Goal: Task Accomplishment & Management: Manage account settings

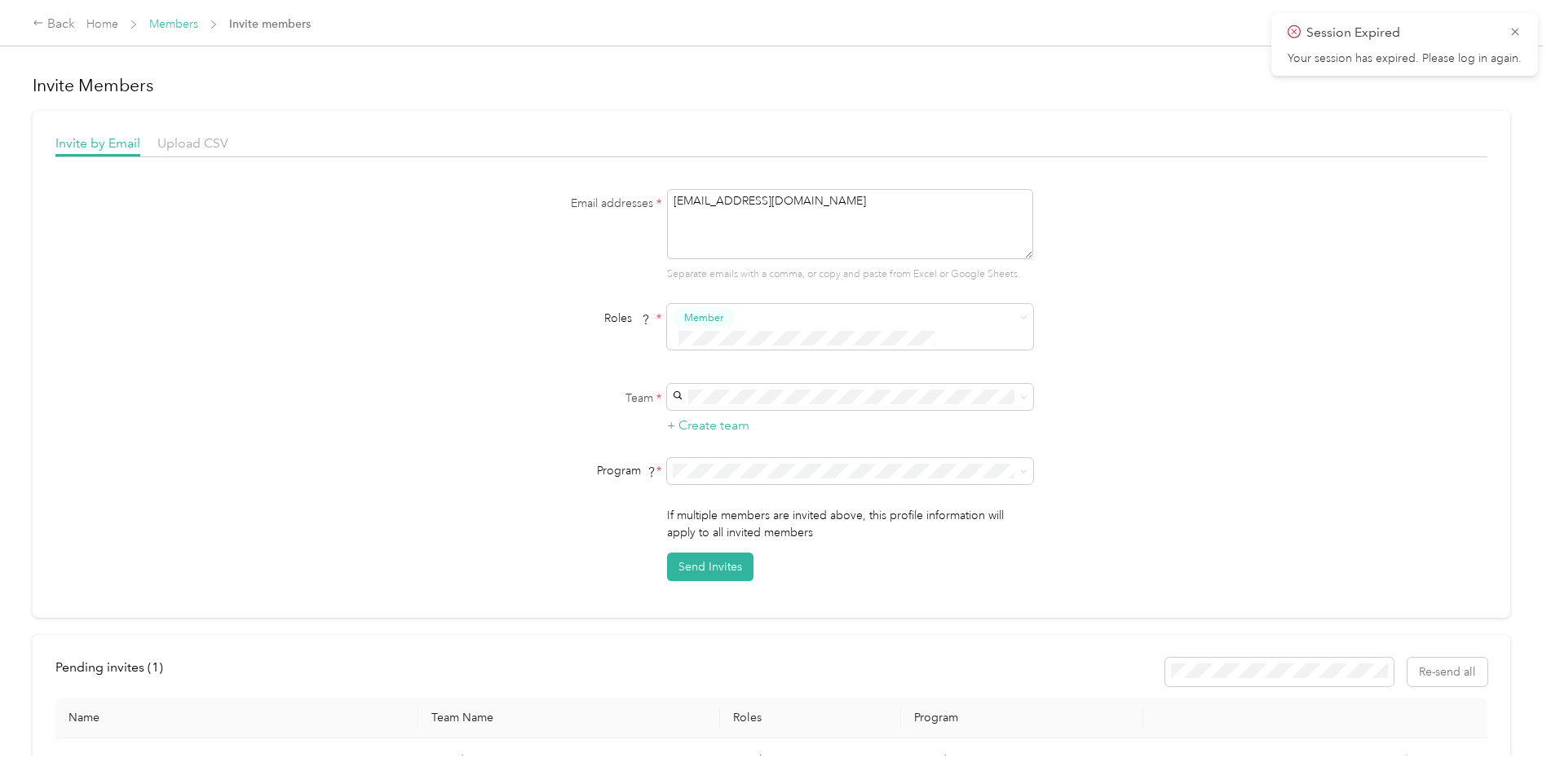
click at [190, 23] on link "Members" at bounding box center [174, 24] width 49 height 14
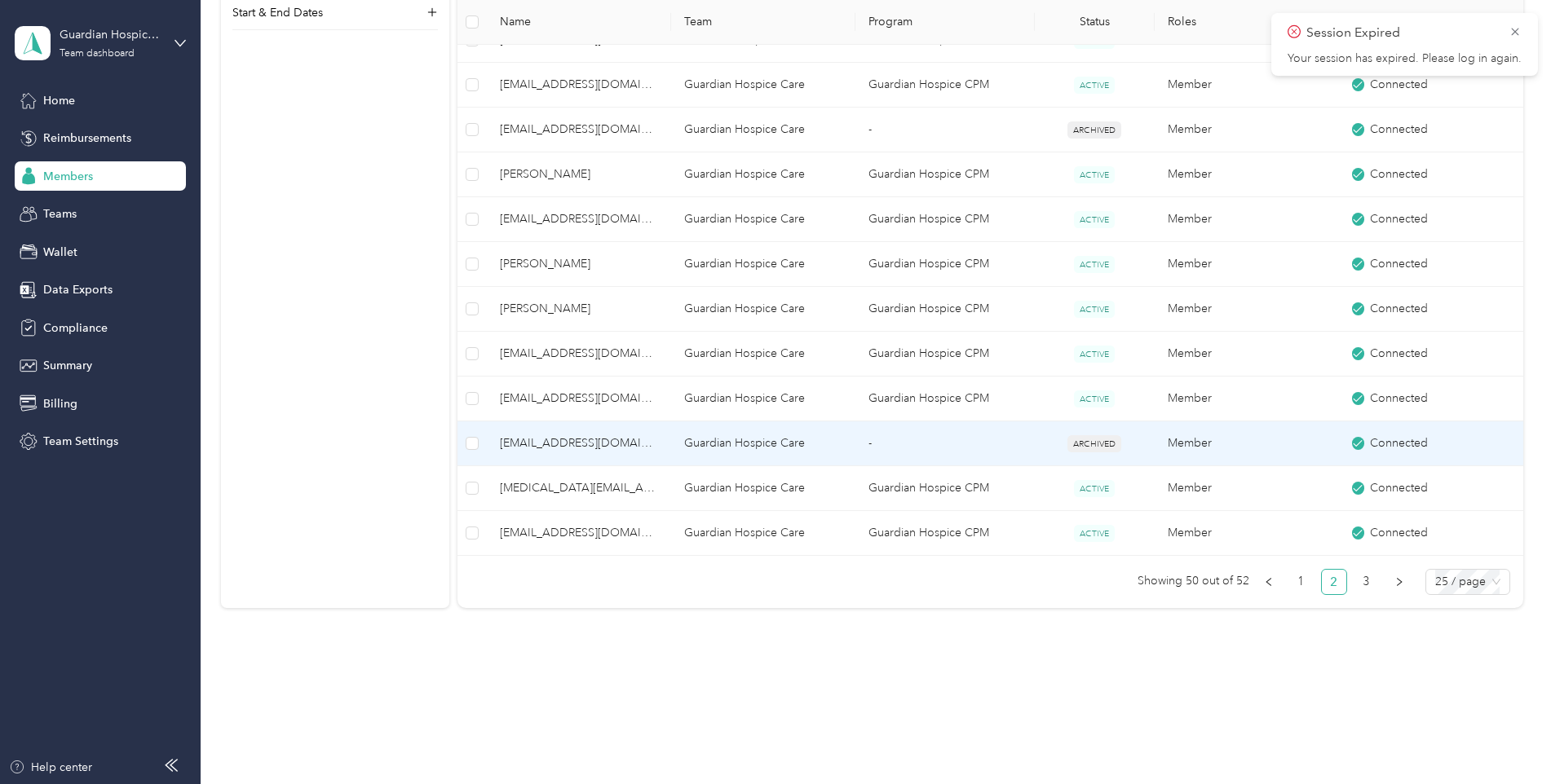
scroll to position [1008, 0]
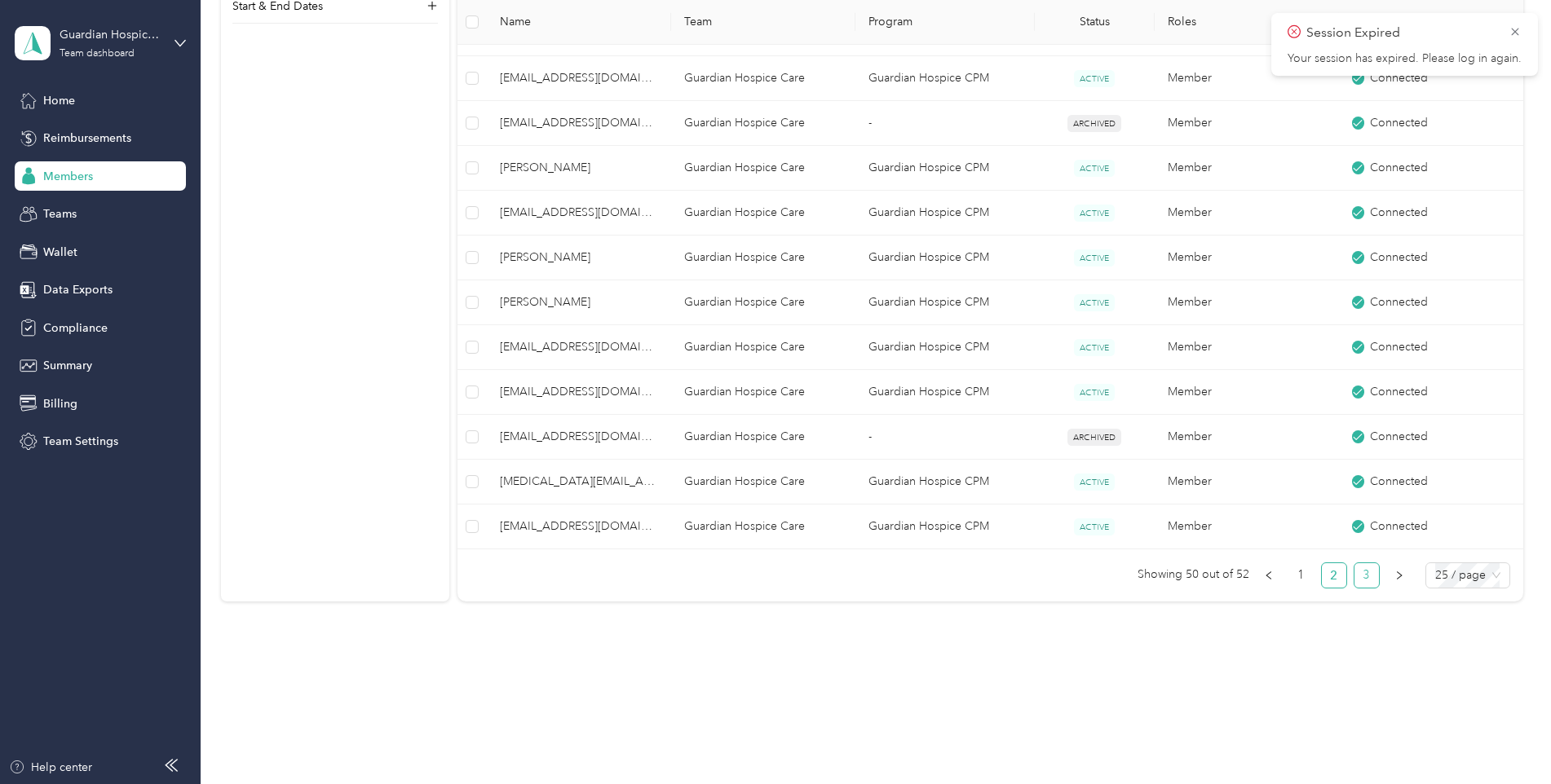
click at [1363, 574] on link "3" at bounding box center [1366, 575] width 25 height 25
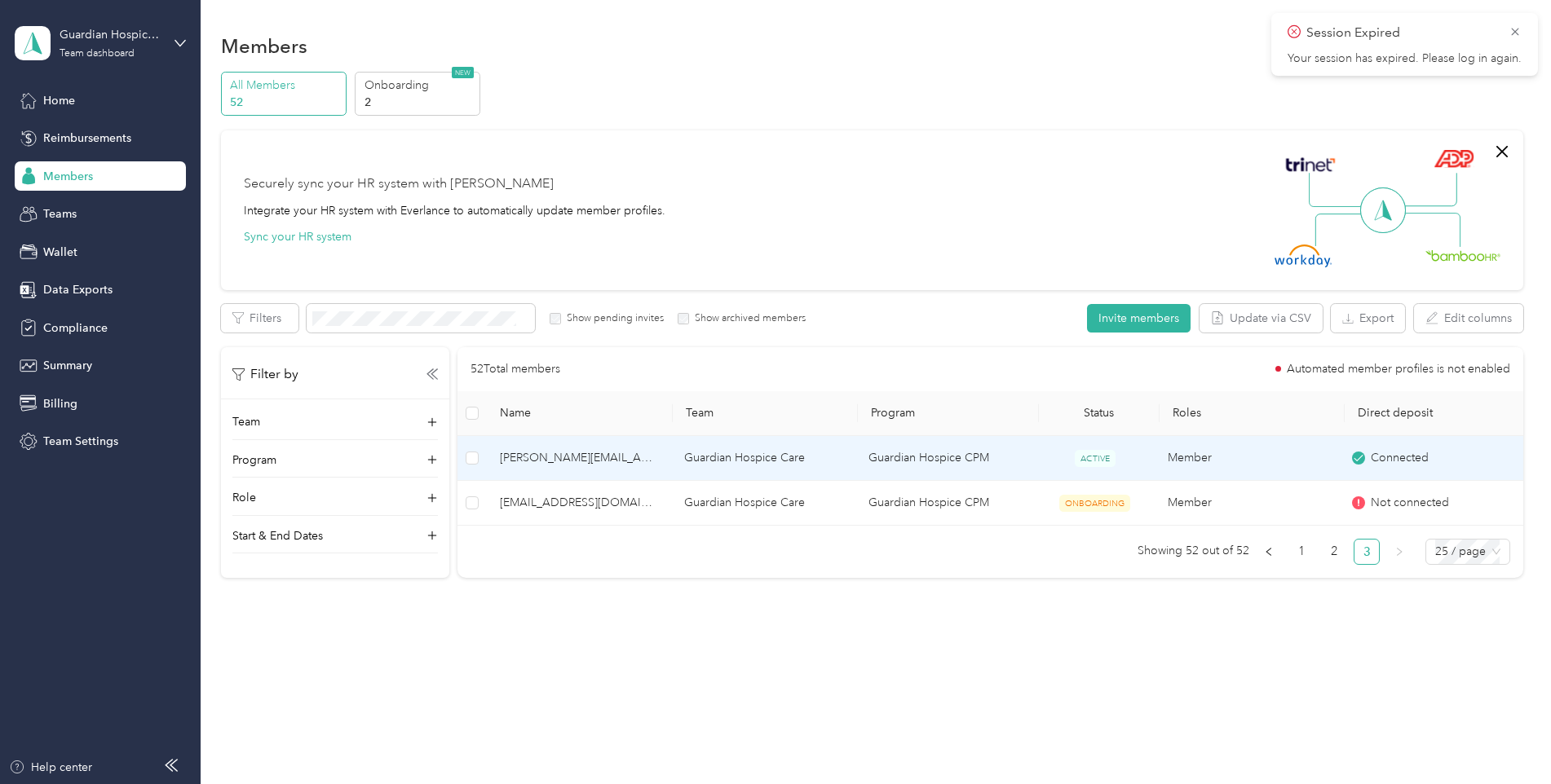
click at [530, 460] on span "[PERSON_NAME][EMAIL_ADDRESS][DOMAIN_NAME]" at bounding box center [578, 458] width 158 height 18
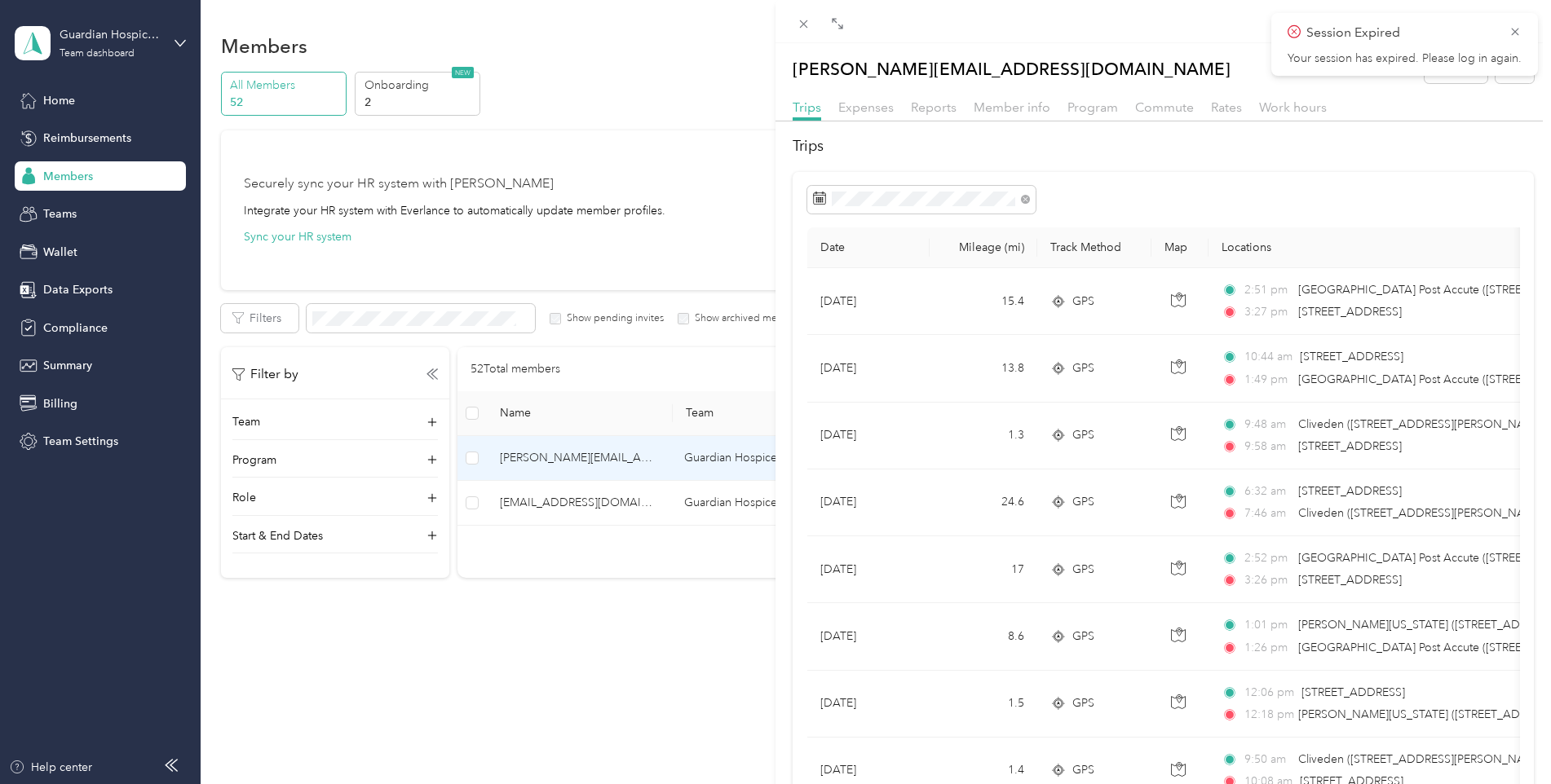
click at [897, 106] on div "Trips Expenses Reports Member info Program Commute Rates Work hours" at bounding box center [1163, 110] width 776 height 24
click at [889, 109] on span "Expenses" at bounding box center [866, 107] width 55 height 16
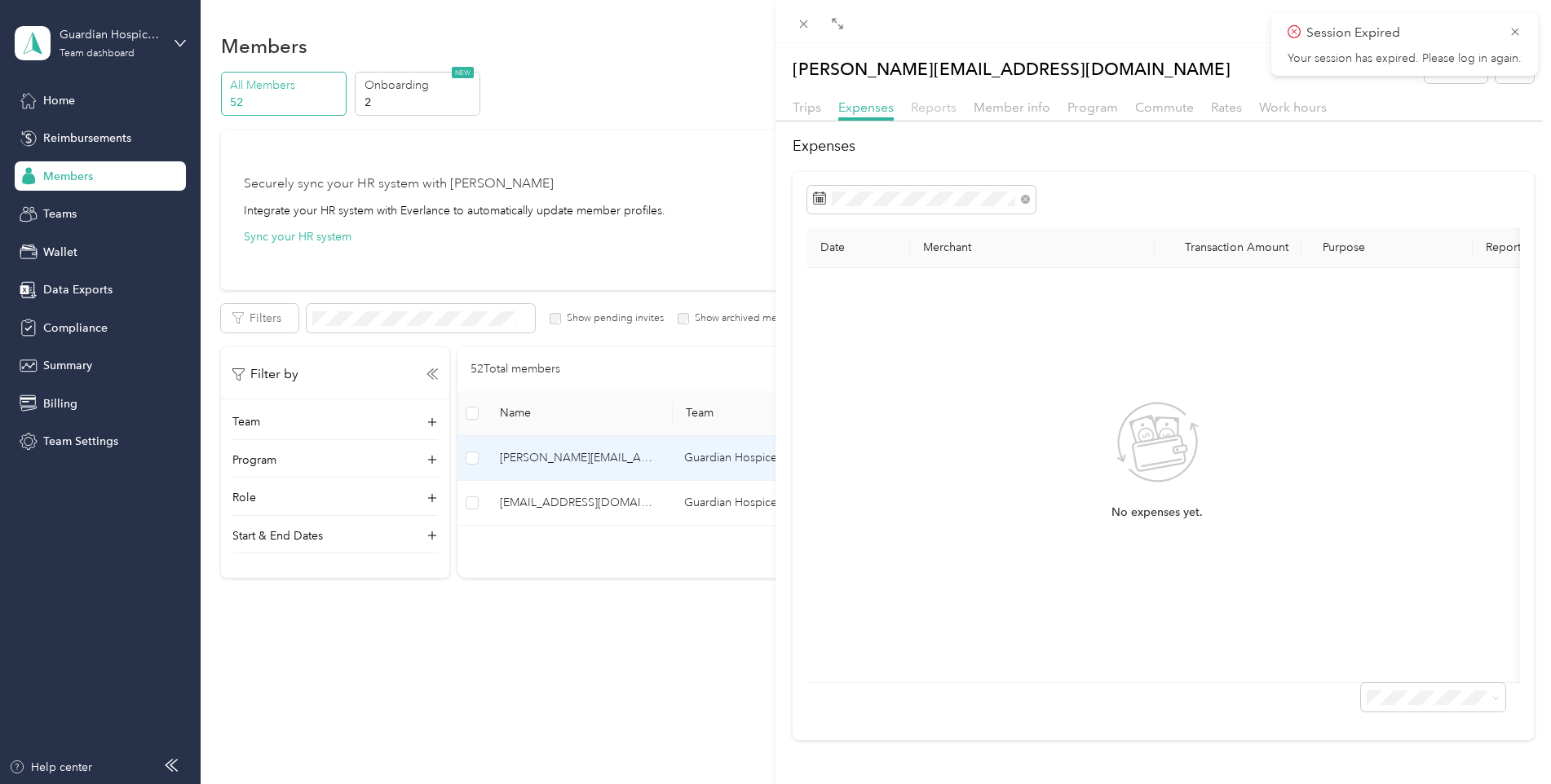
click at [936, 109] on span "Reports" at bounding box center [934, 107] width 46 height 16
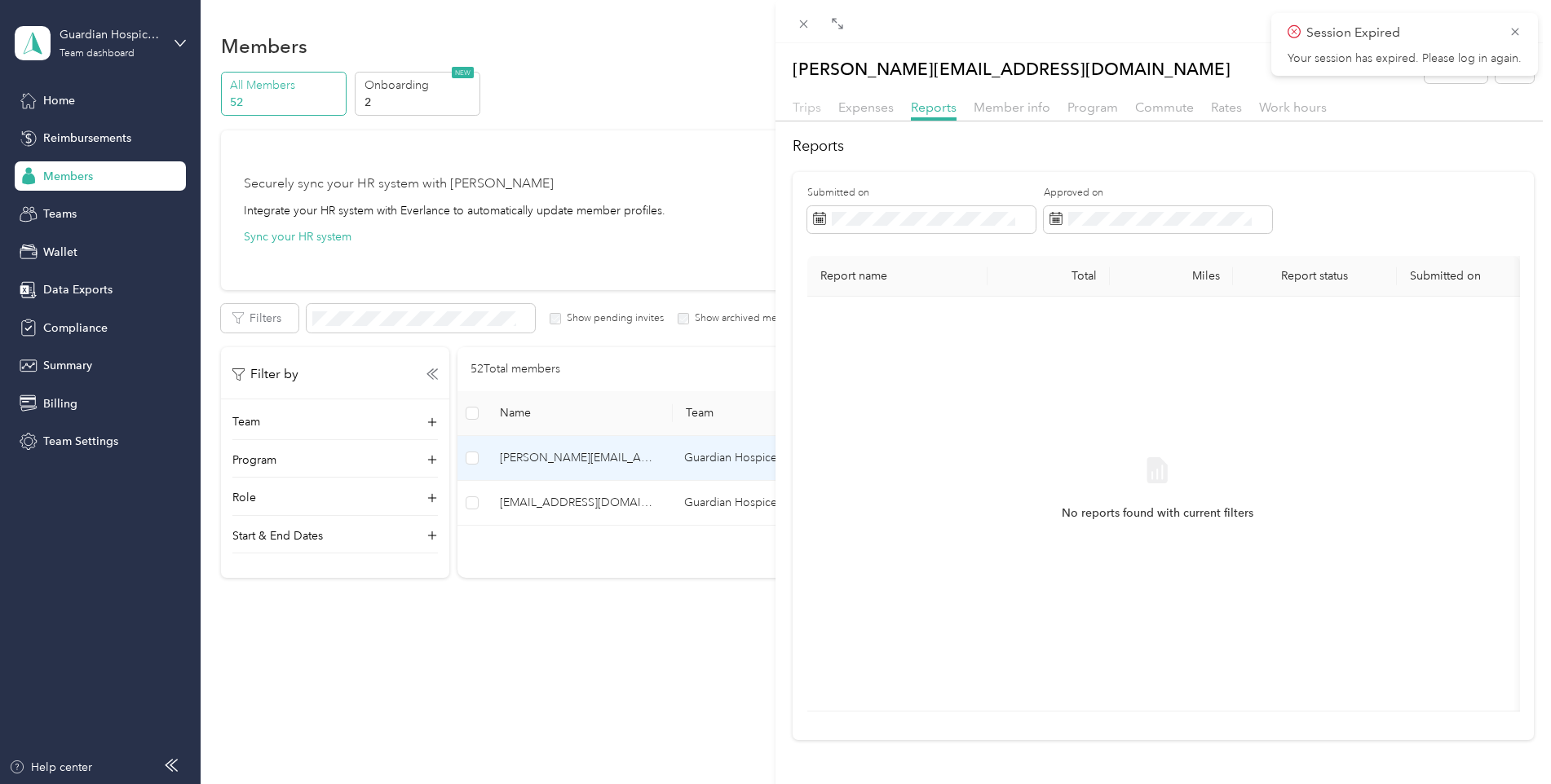
click at [815, 109] on span "Trips" at bounding box center [807, 107] width 28 height 16
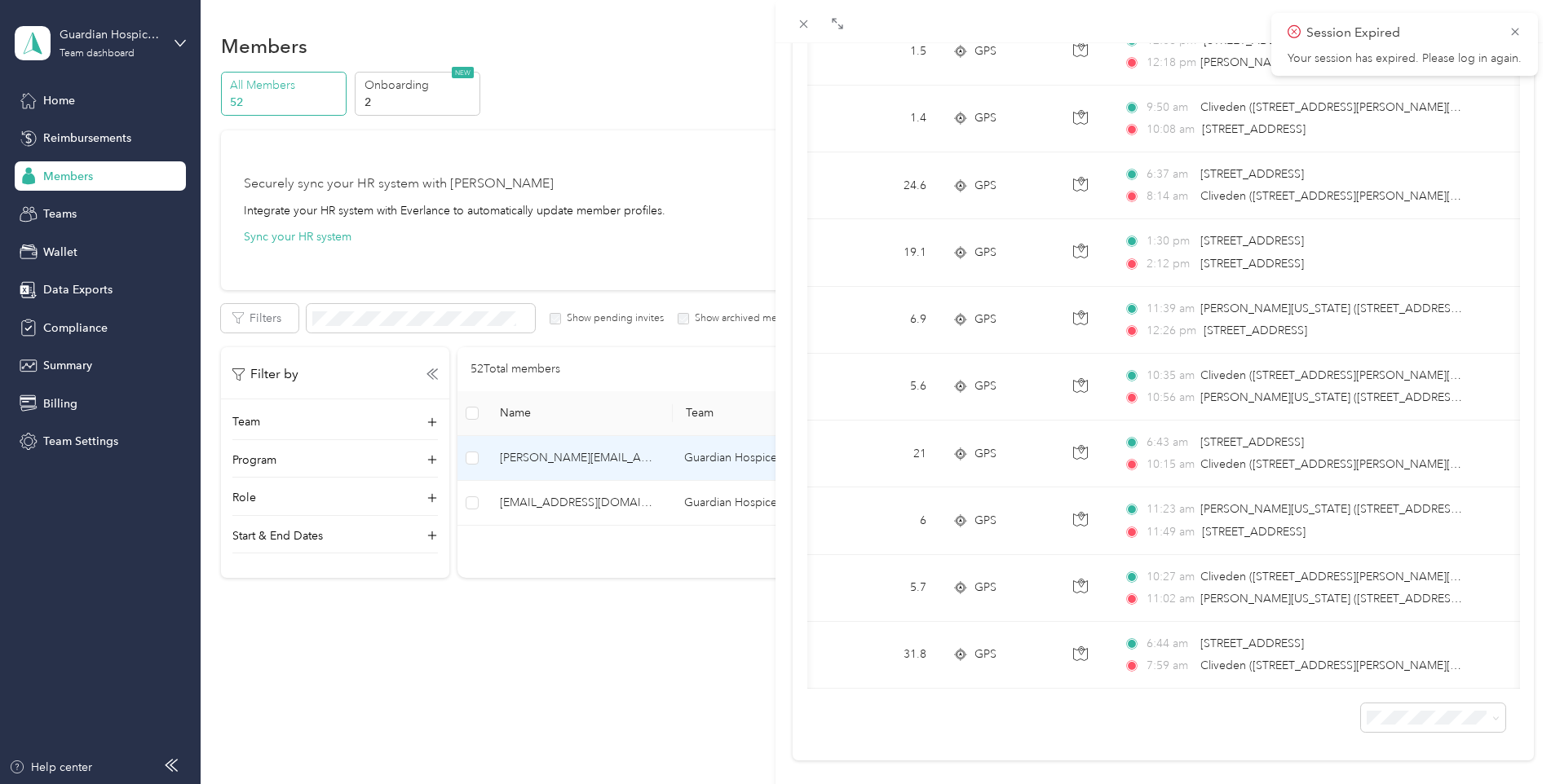
scroll to position [0, 88]
click at [632, 653] on div "[PERSON_NAME][EMAIL_ADDRESS][DOMAIN_NAME] Archive Trips Expenses Reports Member…" at bounding box center [776, 392] width 1551 height 784
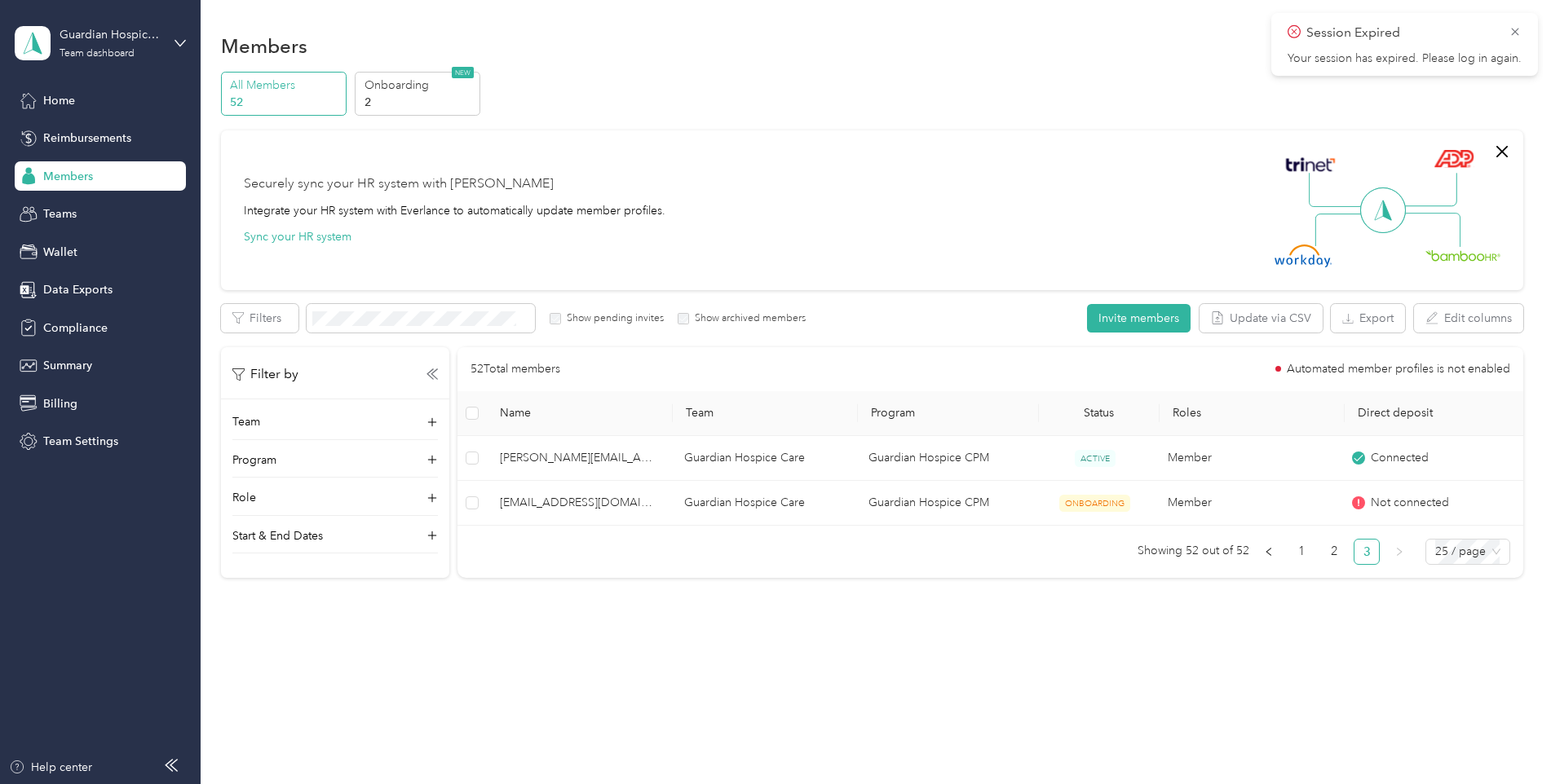
scroll to position [37, 0]
